Goal: Information Seeking & Learning: Learn about a topic

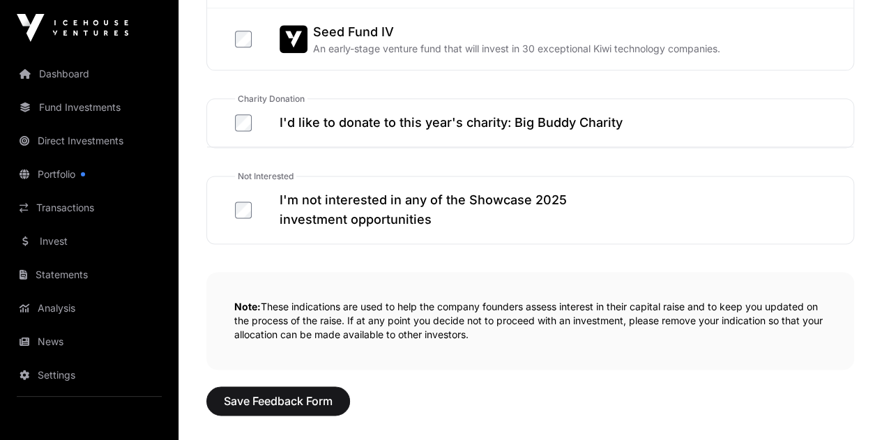
scroll to position [878, 0]
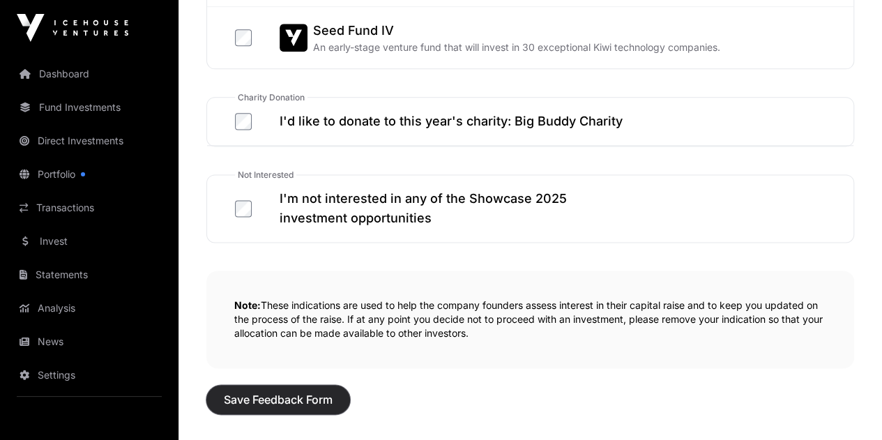
click at [271, 400] on span "Save Feedback Form" at bounding box center [278, 399] width 109 height 17
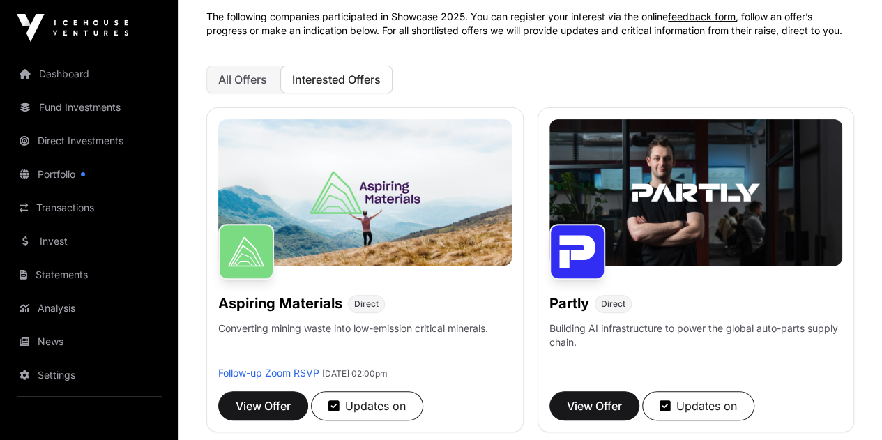
scroll to position [224, 0]
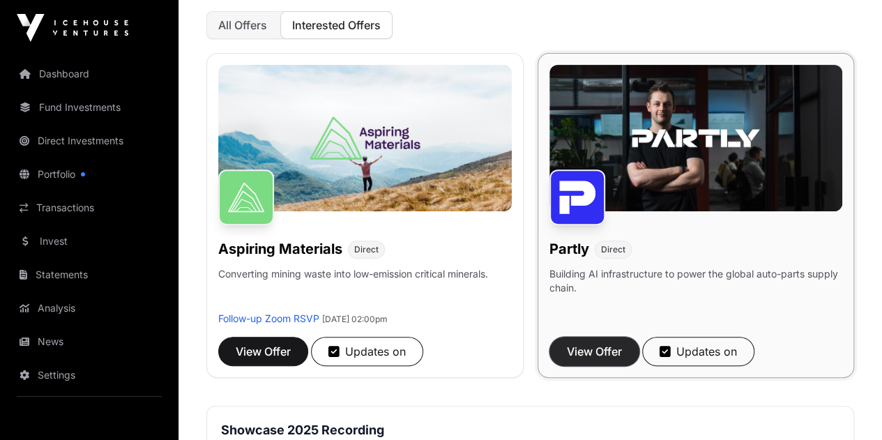
click at [567, 343] on span "View Offer" at bounding box center [594, 351] width 55 height 17
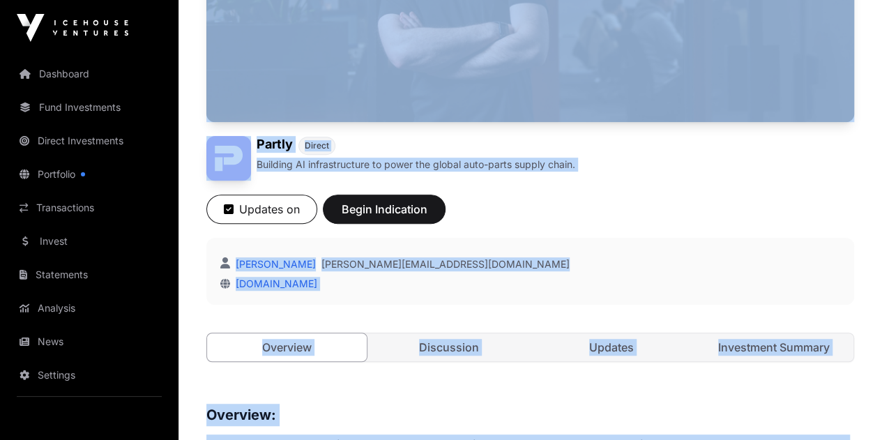
scroll to position [291, 0]
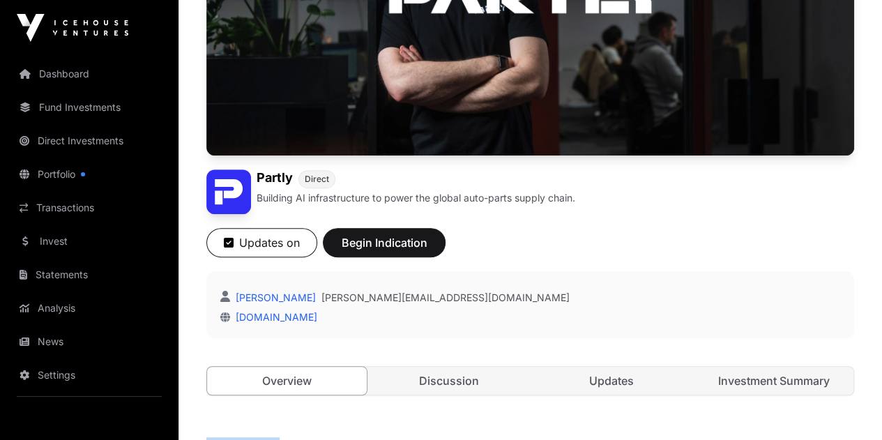
drag, startPoint x: 290, startPoint y: 330, endPoint x: 209, endPoint y: 308, distance: 83.9
copy div "Overview: Partly is a New Zealand-founded SaaS and data infrastructure company …"
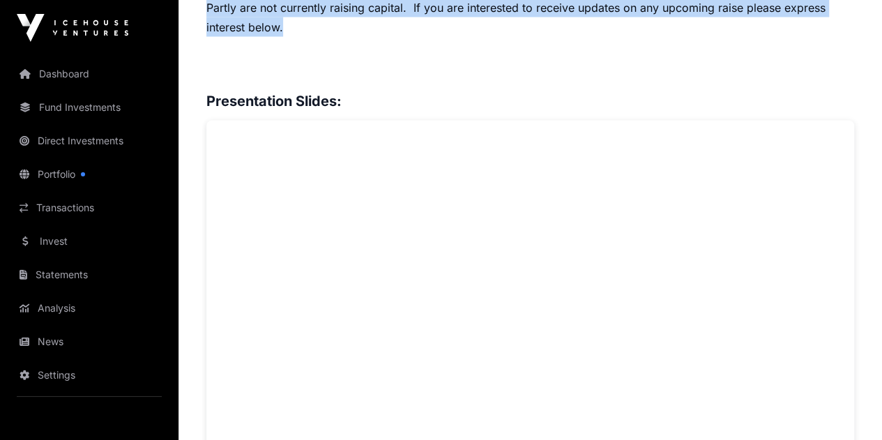
scroll to position [1339, 0]
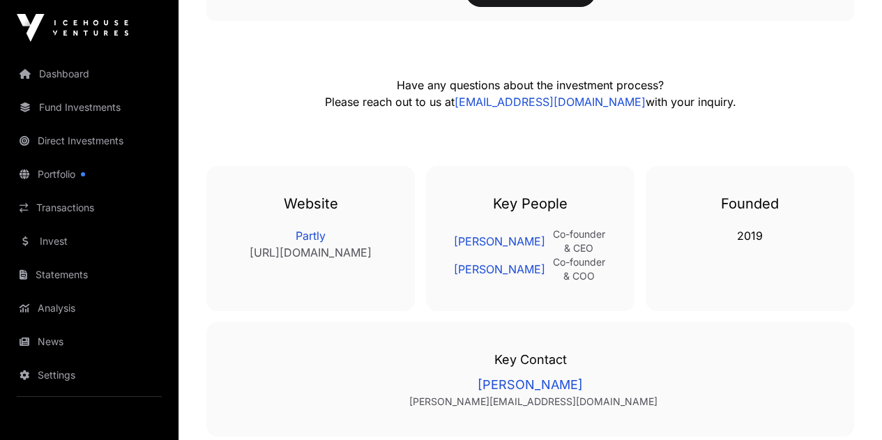
scroll to position [2517, 0]
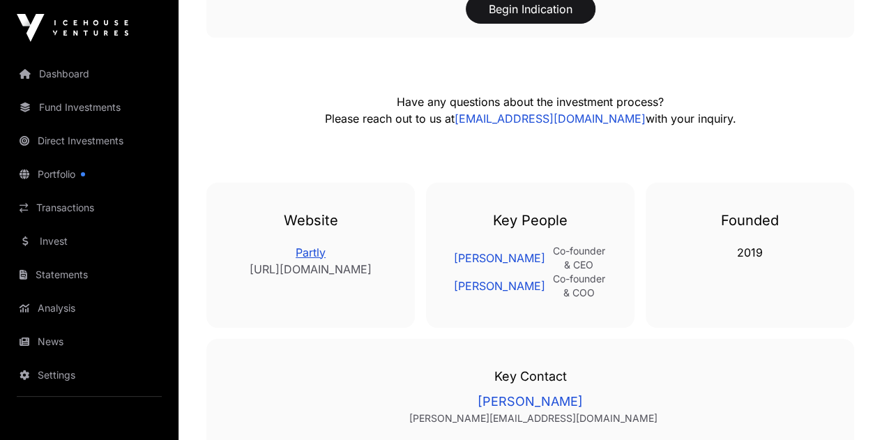
click at [312, 244] on link "Partly" at bounding box center [310, 252] width 153 height 17
